Goal: Check status: Check status

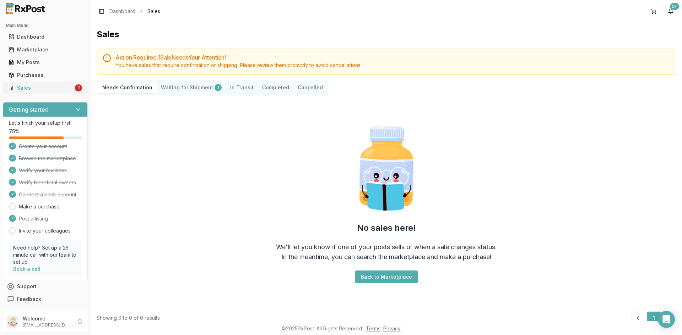
click at [52, 92] on link "Sales 1" at bounding box center [45, 88] width 79 height 13
click at [183, 90] on Shipment "Waiting for Shipment 1" at bounding box center [191, 87] width 69 height 11
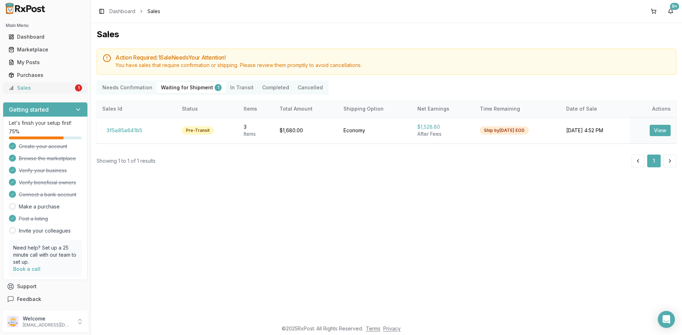
click at [65, 89] on div "Sales" at bounding box center [41, 87] width 65 height 7
